Goal: Information Seeking & Learning: Learn about a topic

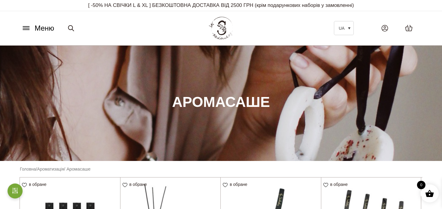
click at [27, 28] on icon at bounding box center [26, 28] width 6 height 0
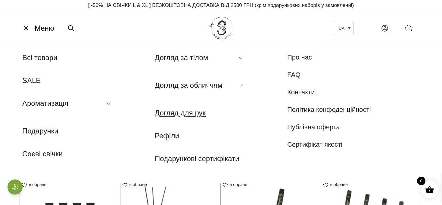
click at [197, 114] on link "Догляд для рук" at bounding box center [180, 113] width 51 height 8
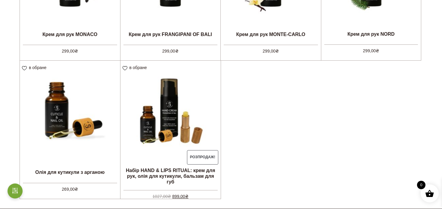
scroll to position [271, 0]
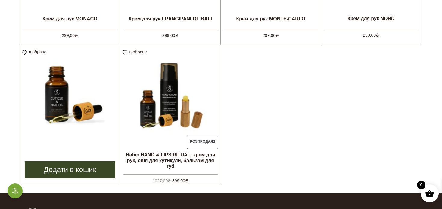
click at [97, 108] on img at bounding box center [70, 95] width 100 height 100
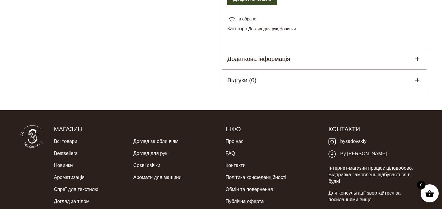
scroll to position [301, 0]
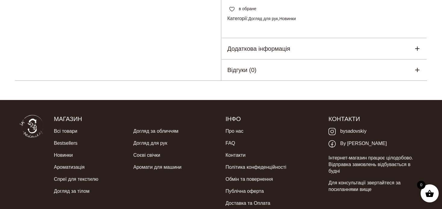
click at [255, 53] on h5 "Додаткова інформація" at bounding box center [258, 48] width 63 height 9
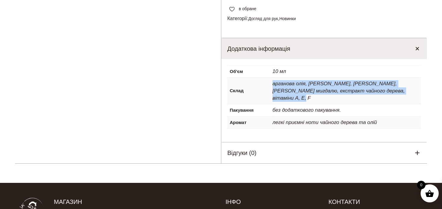
drag, startPoint x: 268, startPoint y: 98, endPoint x: 408, endPoint y: 109, distance: 139.4
click at [408, 104] on tr "Склад арганова олія, олія авокадо, олія жожоба, олія солодкого мигдалю, екстрак…" at bounding box center [324, 91] width 194 height 26
copy tr "Склад арганова олія, олія авокадо, олія жожоба, олія солодкого мигдалю, екстрак…"
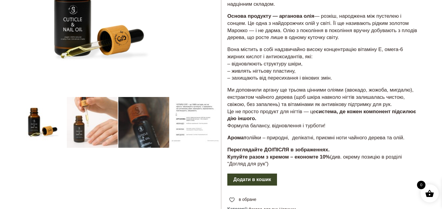
scroll to position [120, 0]
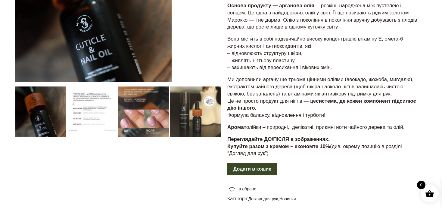
click at [278, 88] on div "Новинка, з якою ви захочете показати руки світу – олія для кутикули та нігтів з…" at bounding box center [324, 72] width 206 height 181
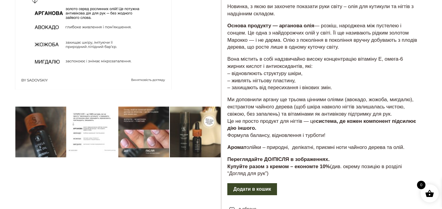
scroll to position [90, 0]
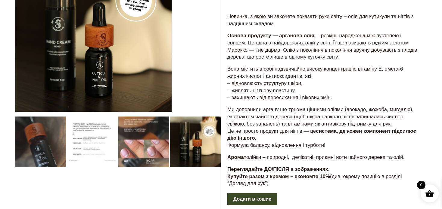
drag, startPoint x: 227, startPoint y: 49, endPoint x: 406, endPoint y: 166, distance: 214.0
click at [406, 166] on div "Новинка, з якою ви захочете показати руки світу – олія для кутикули та нігтів з…" at bounding box center [324, 102] width 206 height 181
copy div "Основа продукту — арганова олія — розкіш, народжена між пустелею і сонцем. Це о…"
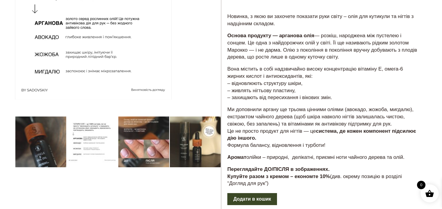
click at [326, 128] on p "Ми доповнили аргану ще трьома цінними оліями (авокадо, жожоба, мигдалю), екстра…" at bounding box center [324, 127] width 194 height 43
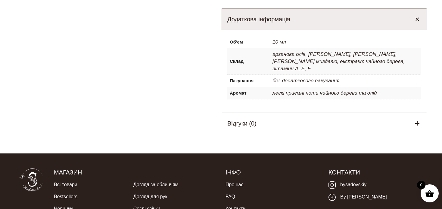
scroll to position [331, 0]
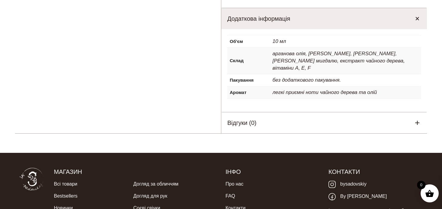
click at [385, 29] on div "Додаткова інформація" at bounding box center [324, 18] width 206 height 21
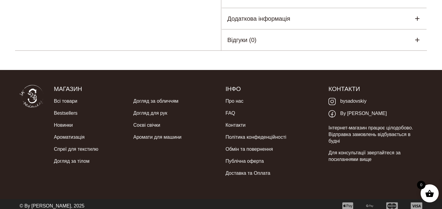
click at [385, 29] on div "Додаткова інформація" at bounding box center [324, 18] width 206 height 21
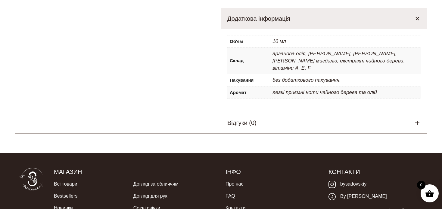
click at [385, 29] on div "Додаткова інформація" at bounding box center [324, 18] width 206 height 21
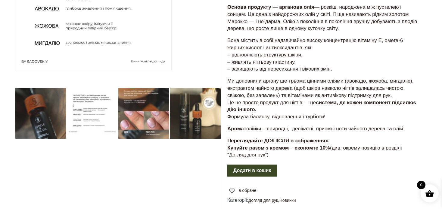
scroll to position [103, 0]
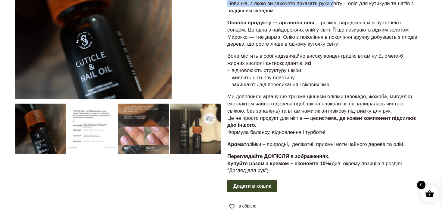
drag, startPoint x: 230, startPoint y: 36, endPoint x: 415, endPoint y: 160, distance: 223.2
click at [415, 160] on div "Олія для кутикули з арганою 269,00 ₴ Новинка, з якою ви захочете показати руки …" at bounding box center [324, 111] width 206 height 336
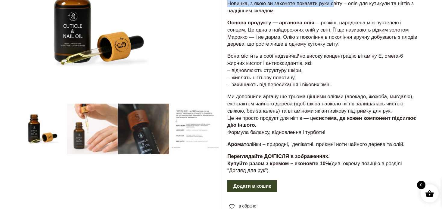
copy div "Олія для кутикули з арганою 269,00 ₴ Новинка, з якою ви захочете показати руки …"
